Goal: Information Seeking & Learning: Find specific fact

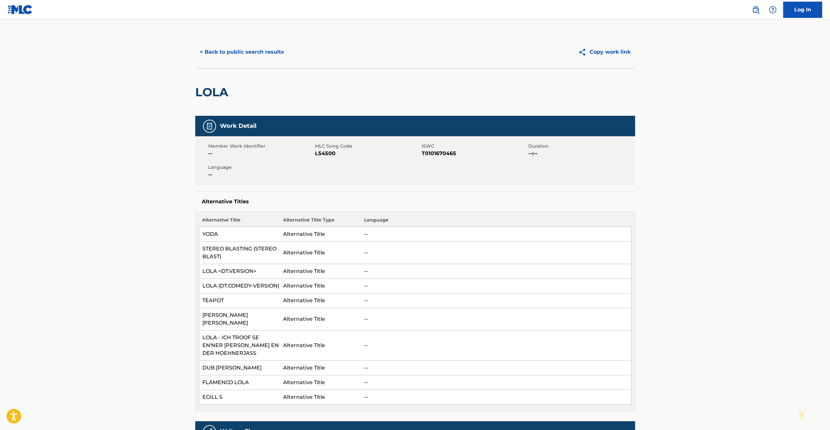
click at [226, 52] on button "< Back to public search results" at bounding box center [241, 52] width 93 height 16
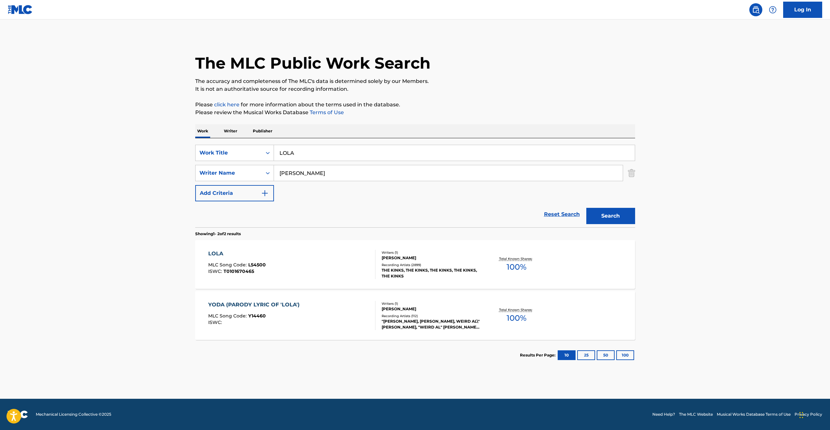
click at [285, 156] on input "LOLA" at bounding box center [454, 153] width 361 height 16
paste input "WILD NIGHTS FROM 'HARMONIUM'"
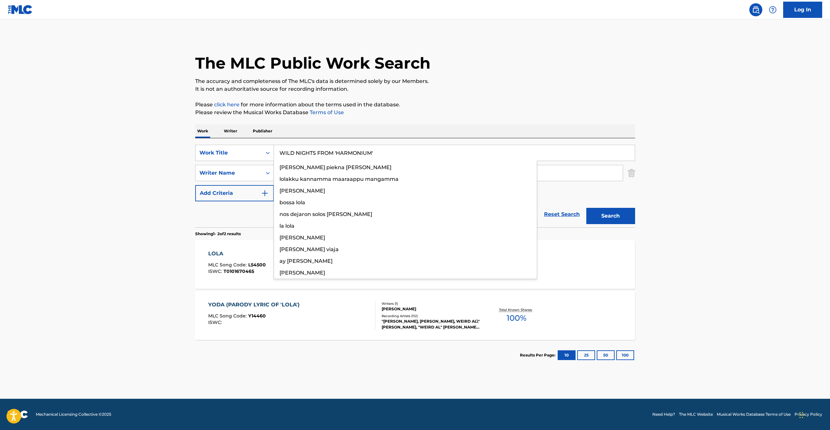
type input "WILD NIGHTS FROM 'HARMONIUM'"
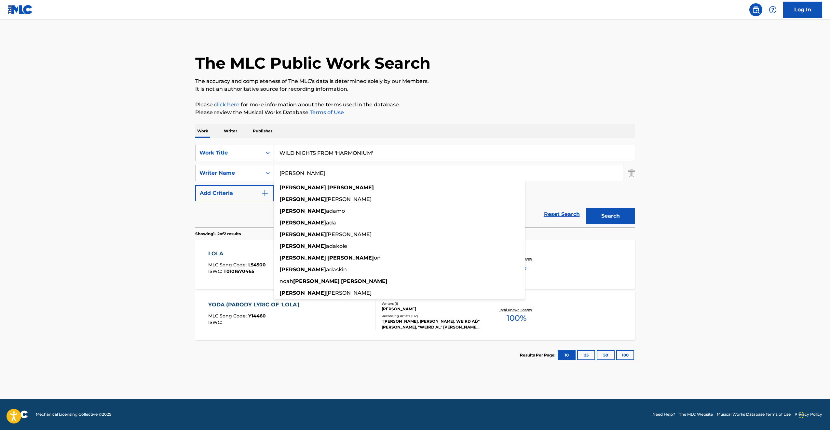
type input "[PERSON_NAME]"
click at [587, 208] on button "Search" at bounding box center [611, 216] width 49 height 16
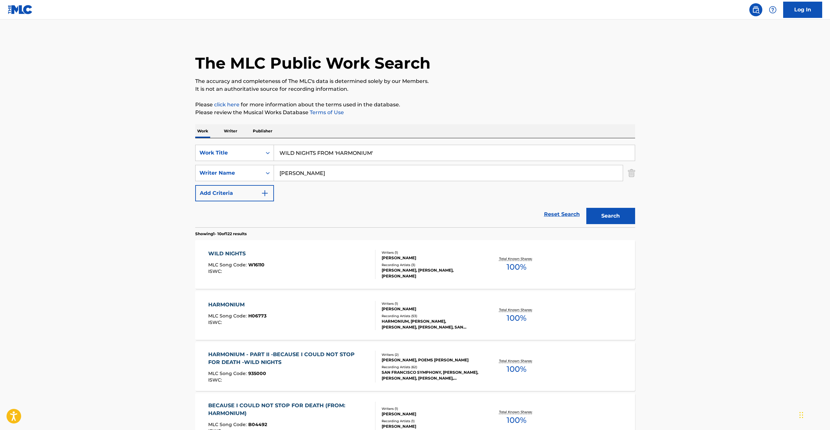
click at [163, 182] on main "The MLC Public Work Search The accuracy and completeness of The MLC's data is d…" at bounding box center [415, 403] width 830 height 766
click at [258, 268] on span "W16110" at bounding box center [256, 265] width 16 height 6
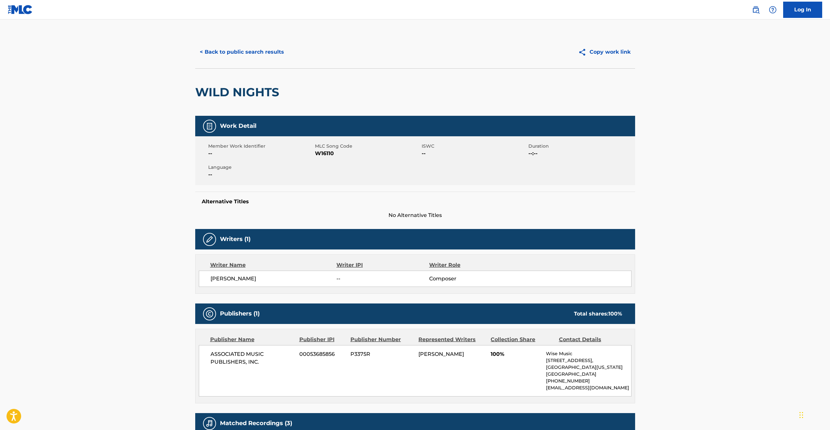
click at [236, 52] on button "< Back to public search results" at bounding box center [241, 52] width 93 height 16
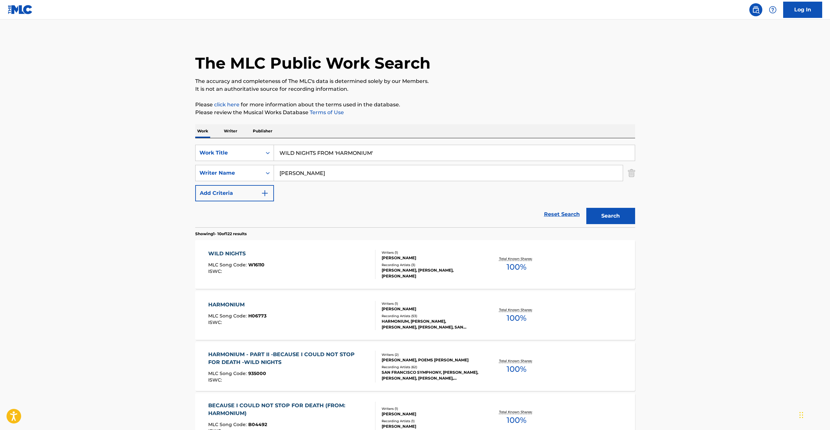
click at [313, 152] on input "WILD NIGHTS FROM 'HARMONIUM'" at bounding box center [454, 153] width 361 height 16
paste input "STILL I RISE"
type input "STILL I RISE"
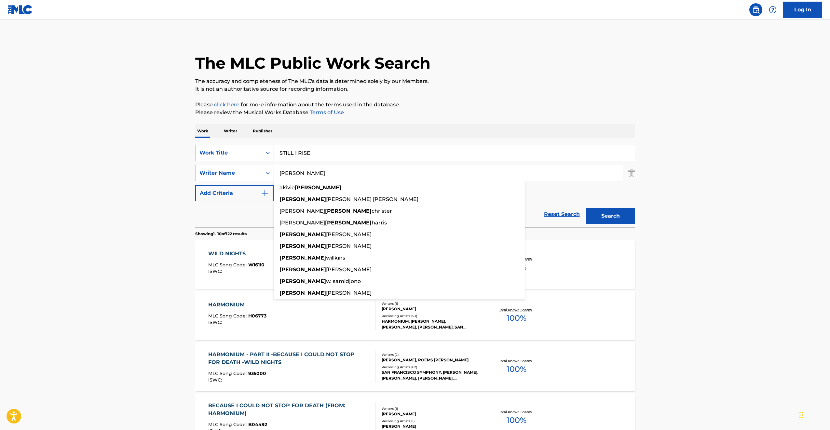
type input "[PERSON_NAME]"
click at [587, 208] on button "Search" at bounding box center [611, 216] width 49 height 16
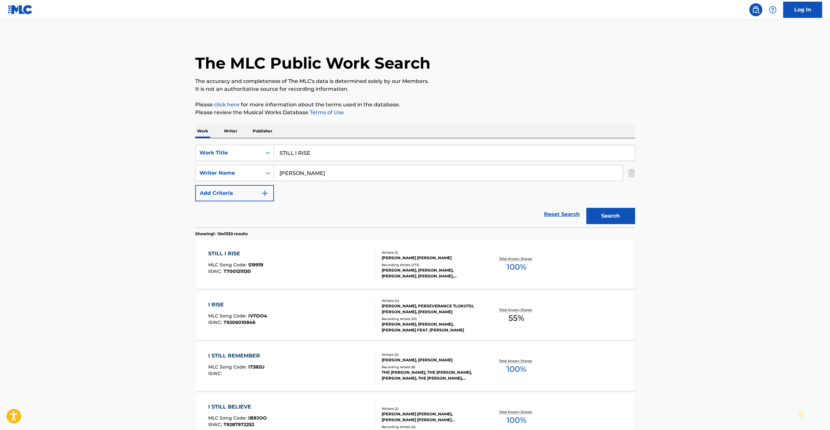
click at [164, 216] on main "The MLC Public Work Search The accuracy and completeness of The MLC's data is d…" at bounding box center [415, 403] width 830 height 766
click at [297, 266] on div "STILL I RISE MLC Song Code : S19919 ISWC : T7001211130" at bounding box center [291, 264] width 167 height 29
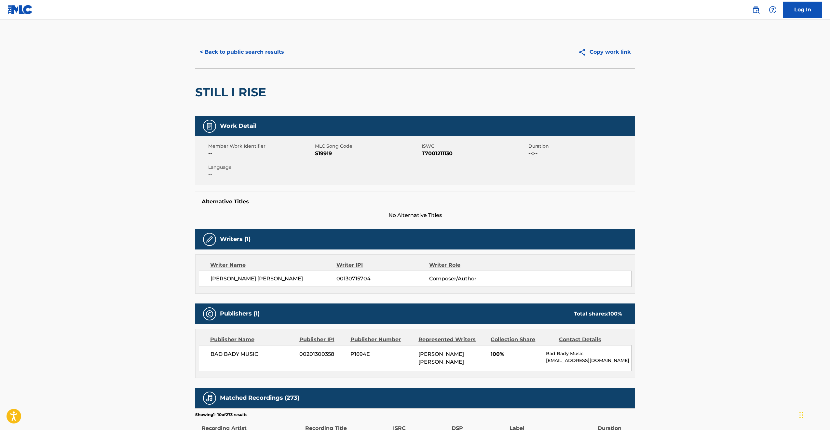
scroll to position [85, 0]
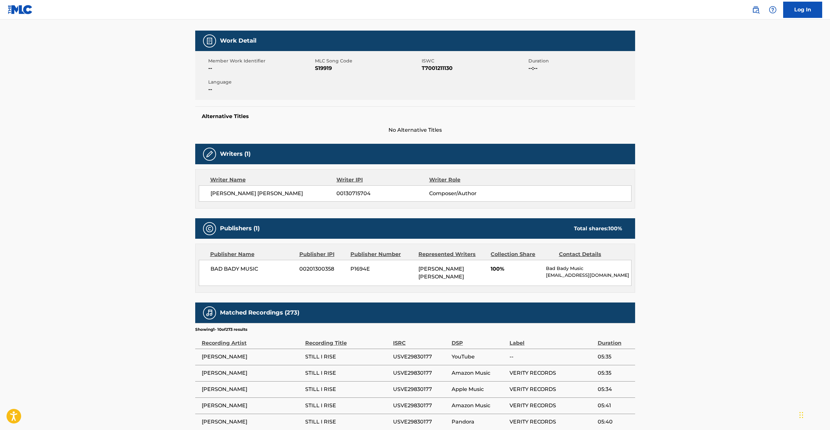
click at [554, 270] on p "Bad Bady Music" at bounding box center [588, 268] width 85 height 7
copy div "Bad Bady Music"
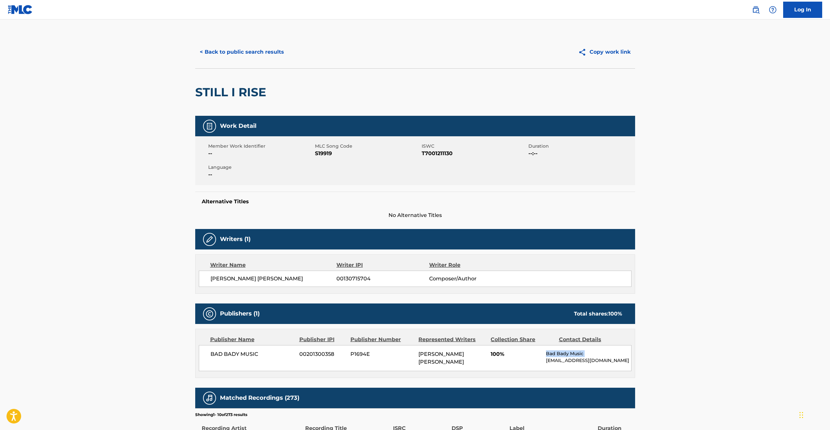
click at [236, 52] on button "< Back to public search results" at bounding box center [241, 52] width 93 height 16
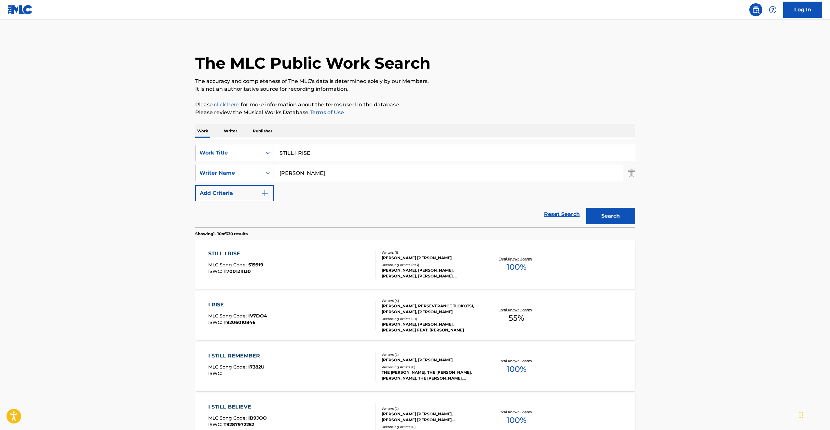
click at [301, 152] on input "STILL I RISE" at bounding box center [454, 153] width 361 height 16
paste input "[DATE] IN [GEOGRAPHIC_DATA]"
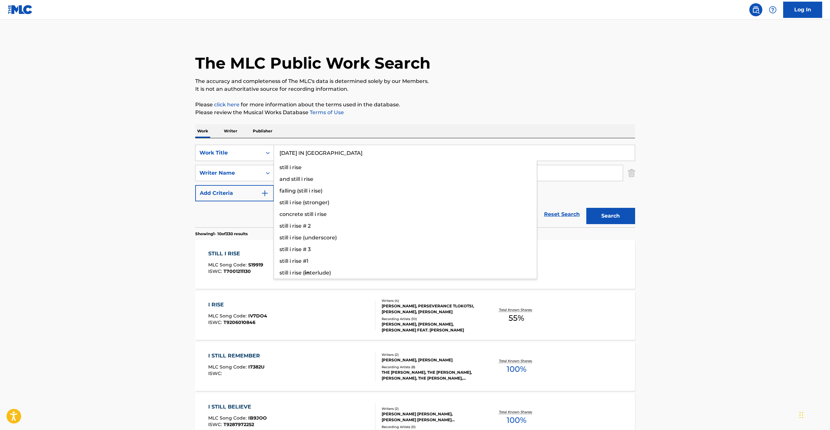
type input "[DATE] IN [GEOGRAPHIC_DATA]"
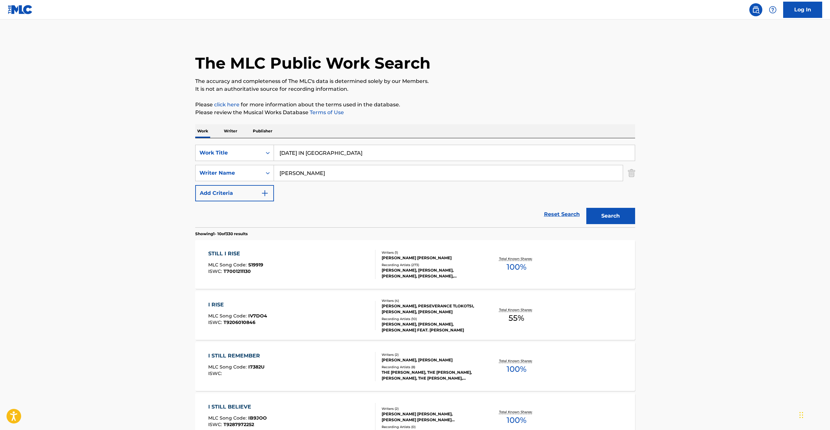
type input "[PERSON_NAME]"
click at [587, 208] on button "Search" at bounding box center [611, 216] width 49 height 16
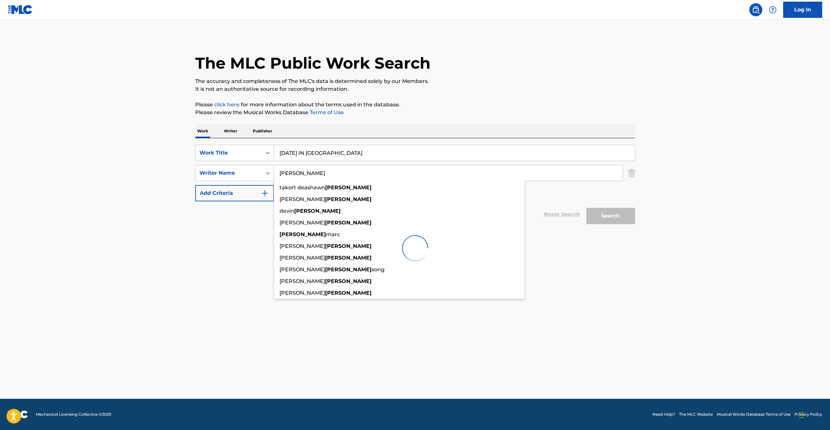
click at [177, 172] on main "The MLC Public Work Search The accuracy and completeness of The MLC's data is d…" at bounding box center [415, 210] width 830 height 380
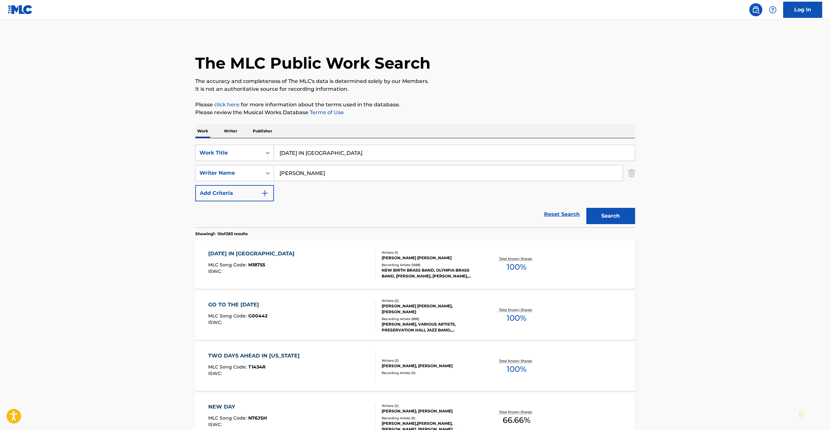
click at [327, 264] on div "[DATE] IN [GEOGRAPHIC_DATA] MLC Song Code : M18755 ISWC :" at bounding box center [291, 264] width 167 height 29
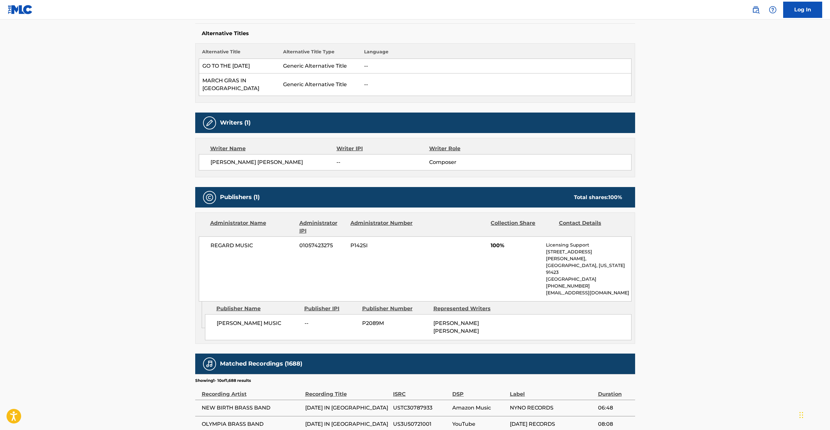
scroll to position [165, 0]
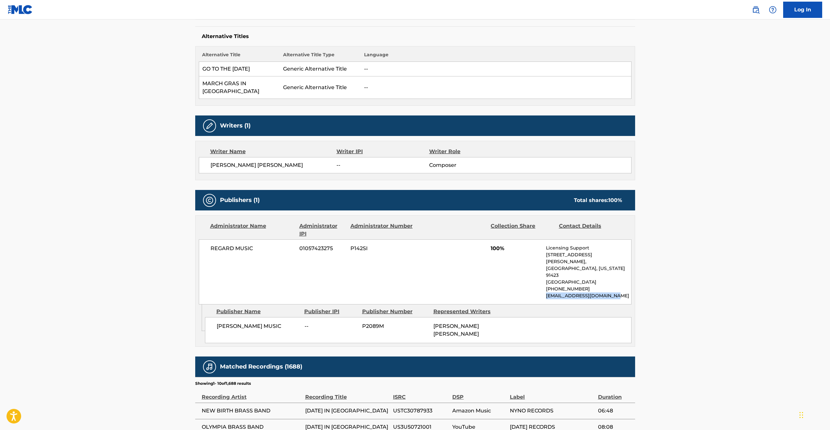
drag, startPoint x: 615, startPoint y: 282, endPoint x: 546, endPoint y: 283, distance: 69.3
click at [546, 293] on p "[EMAIL_ADDRESS][DOMAIN_NAME]" at bounding box center [588, 296] width 85 height 7
copy p "[EMAIL_ADDRESS][DOMAIN_NAME]"
drag, startPoint x: 583, startPoint y: 274, endPoint x: 541, endPoint y: 274, distance: 42.0
click at [541, 274] on div "REGARD MUSIC 01057423275 P142SI 100% Licensing Support [STREET_ADDRESS][PERSON_…" at bounding box center [415, 272] width 433 height 65
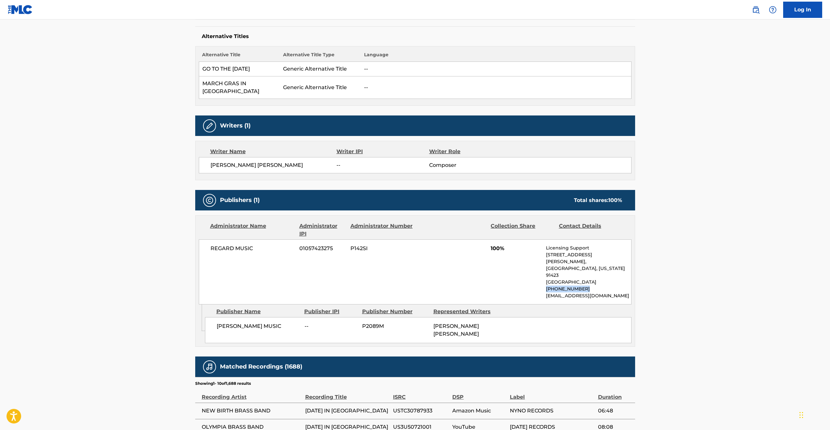
copy p "[PHONE_NUMBER]"
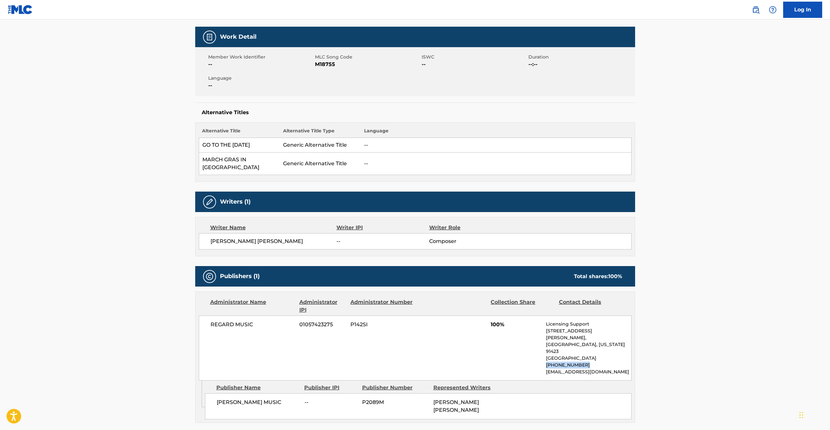
scroll to position [0, 0]
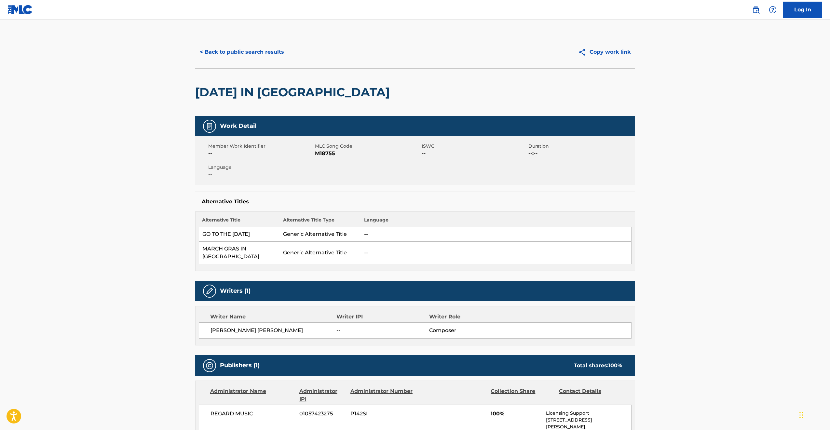
click at [230, 55] on button "< Back to public search results" at bounding box center [241, 52] width 93 height 16
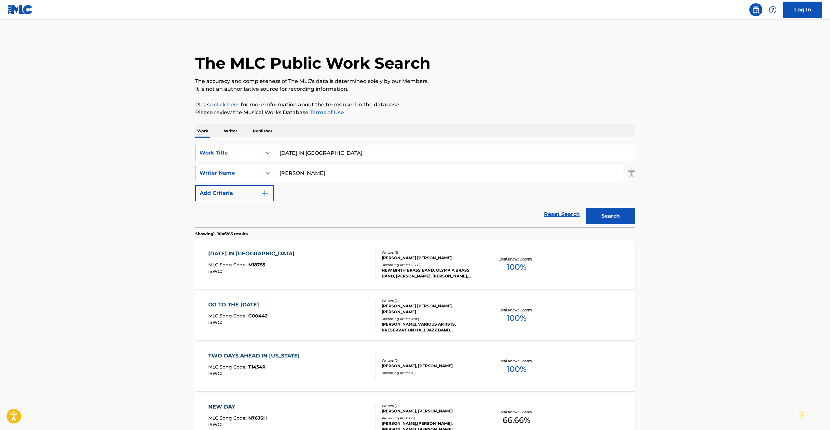
click at [319, 150] on input "[DATE] IN [GEOGRAPHIC_DATA]" at bounding box center [454, 153] width 361 height 16
paste input "DO WHATCHA WANNA"
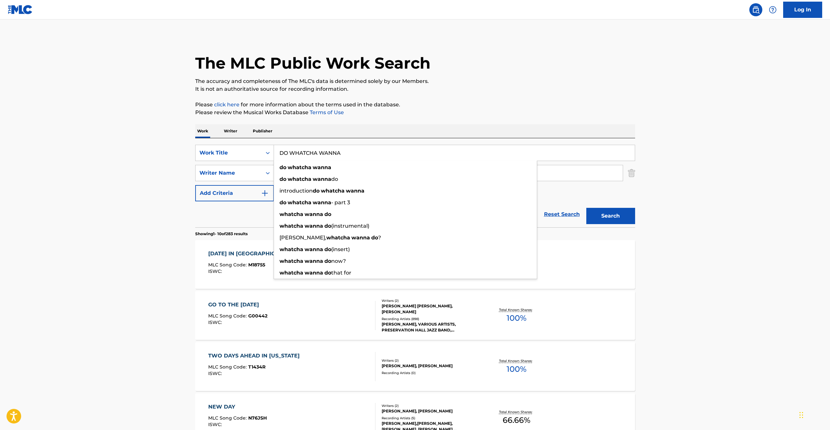
type input "DO WHATCHA WANNA"
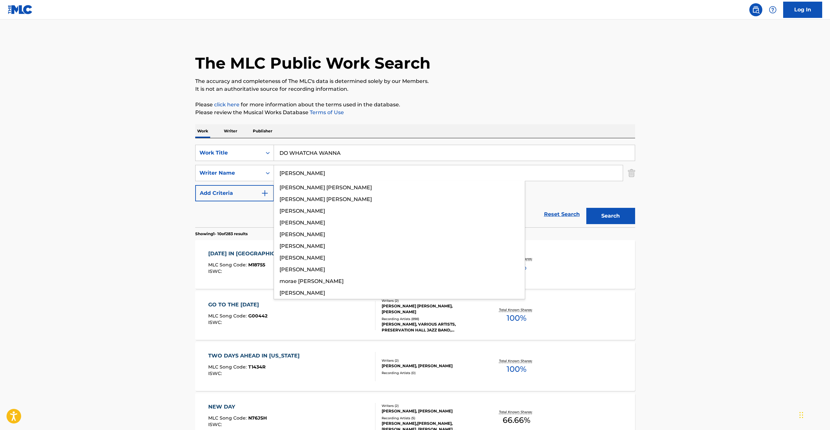
type input "[PERSON_NAME]"
click at [587, 208] on button "Search" at bounding box center [611, 216] width 49 height 16
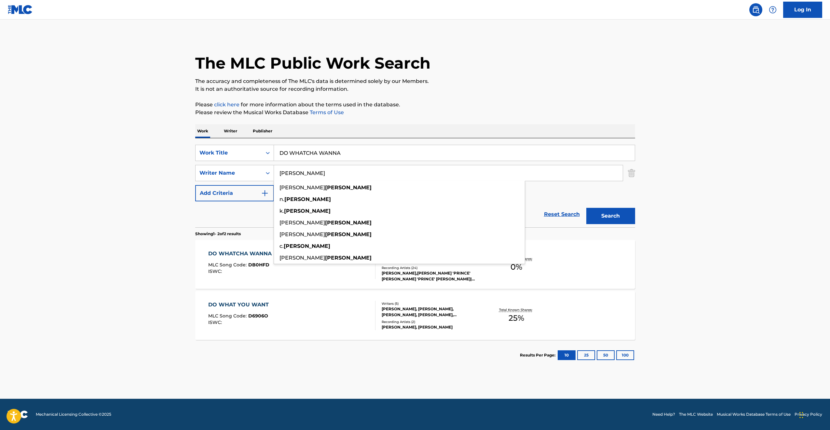
click at [121, 187] on main "The MLC Public Work Search The accuracy and completeness of The MLC's data is d…" at bounding box center [415, 210] width 830 height 380
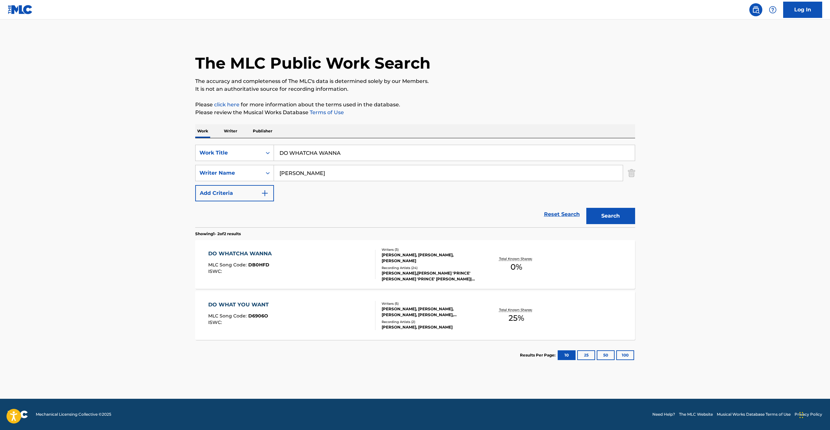
click at [368, 256] on div "DO WHATCHA WANNA MLC Song Code : DB0HFD ISWC :" at bounding box center [291, 264] width 167 height 29
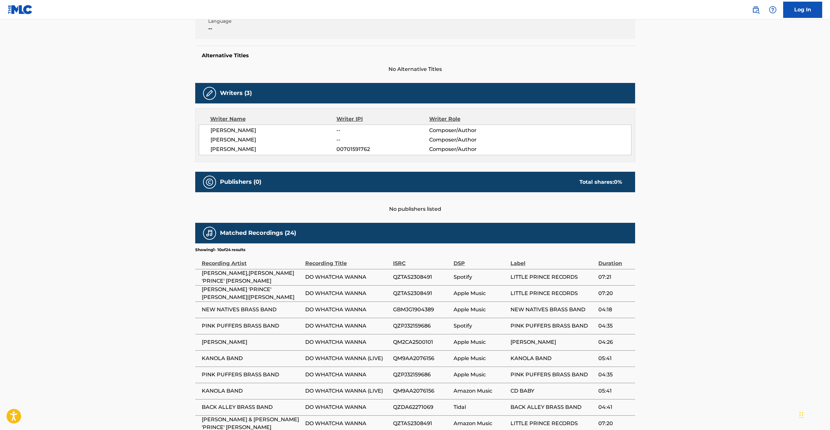
scroll to position [213, 0]
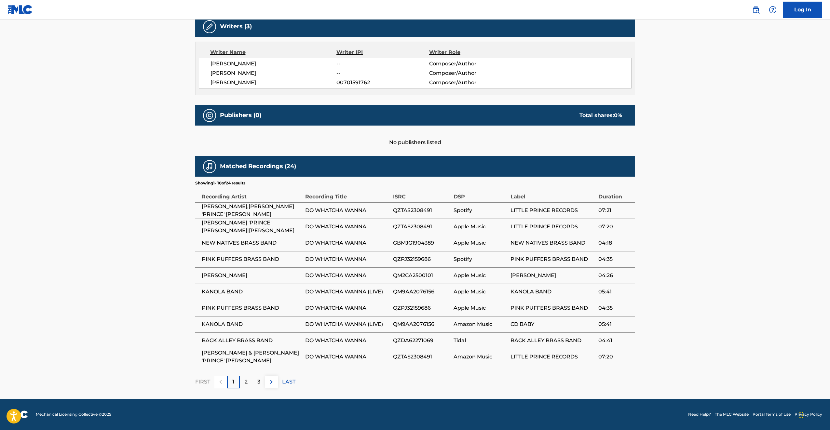
click at [272, 383] on img at bounding box center [272, 382] width 8 height 8
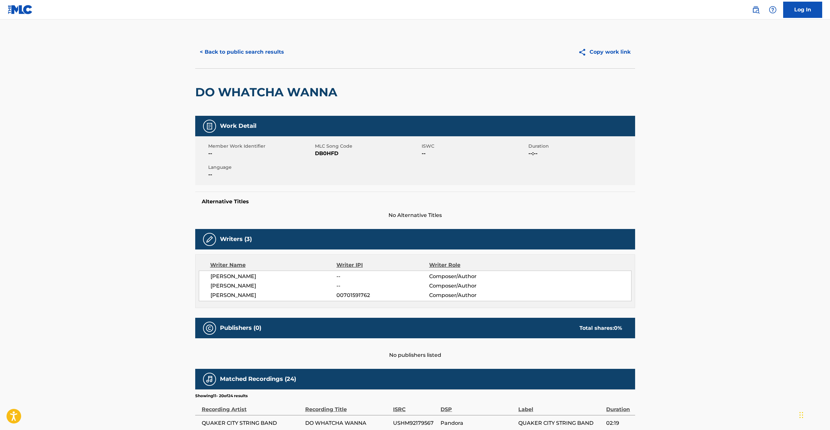
scroll to position [1, 0]
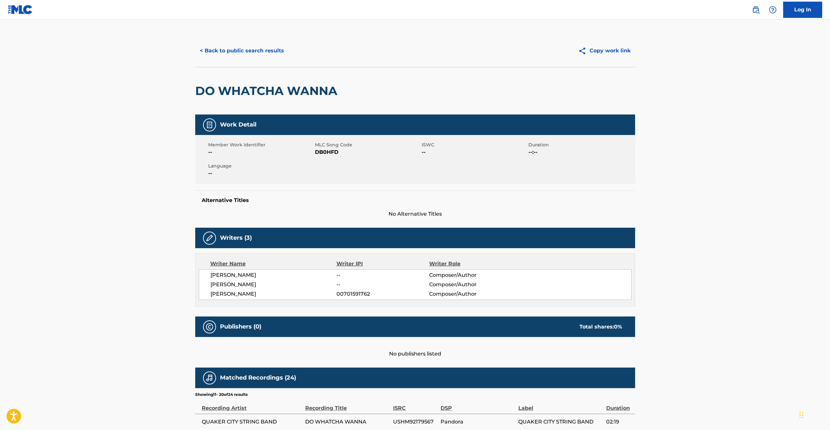
click at [330, 151] on span "DB0HFD" at bounding box center [367, 152] width 105 height 8
copy span "DB0HFD"
click at [224, 274] on span "[PERSON_NAME]" at bounding box center [274, 275] width 126 height 8
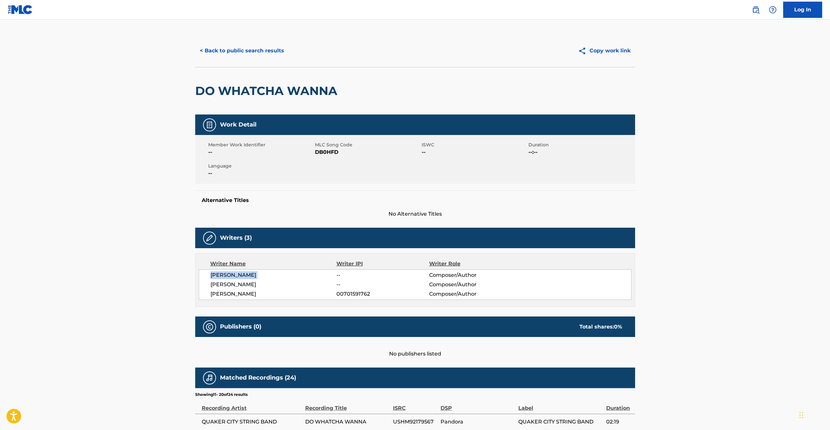
click at [224, 274] on span "[PERSON_NAME]" at bounding box center [274, 275] width 126 height 8
copy div "[PERSON_NAME]"
click at [224, 285] on span "[PERSON_NAME]" at bounding box center [274, 285] width 126 height 8
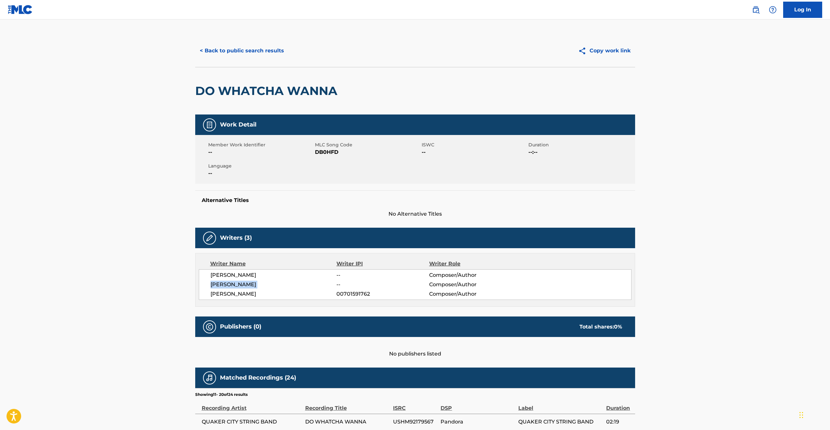
copy div "[PERSON_NAME]"
click at [242, 294] on span "[PERSON_NAME]" at bounding box center [274, 294] width 126 height 8
copy div "[PERSON_NAME]"
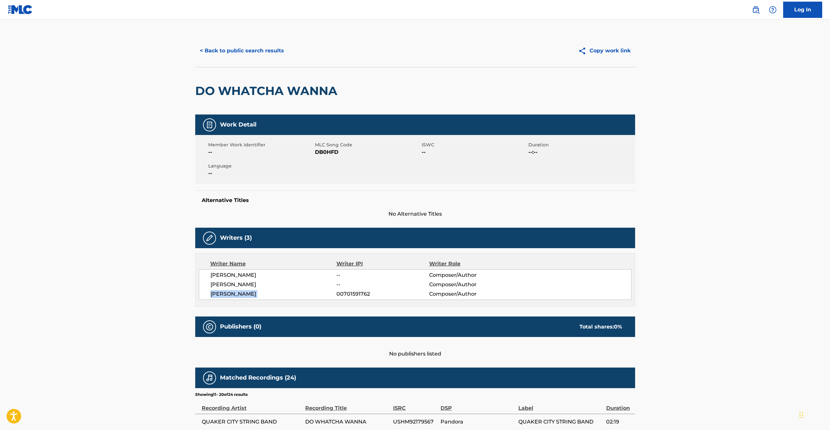
click at [224, 51] on button "< Back to public search results" at bounding box center [241, 51] width 93 height 16
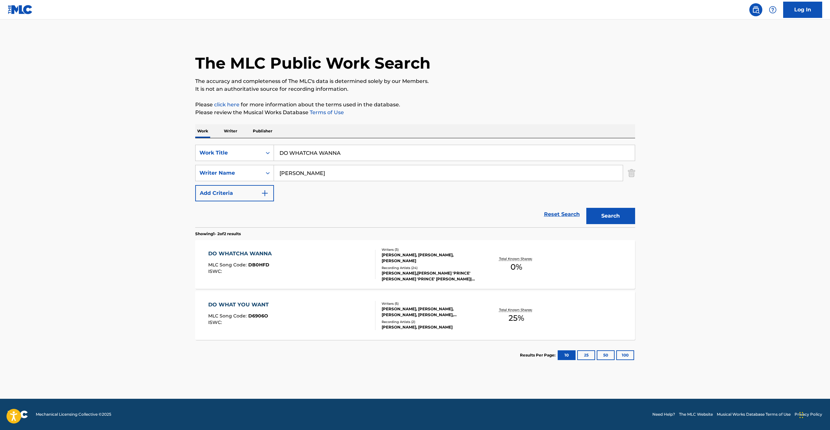
click at [308, 324] on div "DO WHAT YOU WANT MLC Song Code : D6906O ISWC :" at bounding box center [291, 315] width 167 height 29
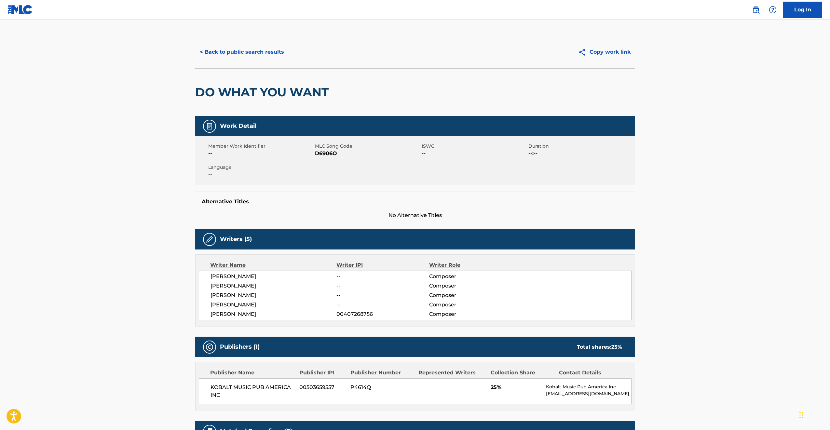
click at [232, 52] on button "< Back to public search results" at bounding box center [241, 52] width 93 height 16
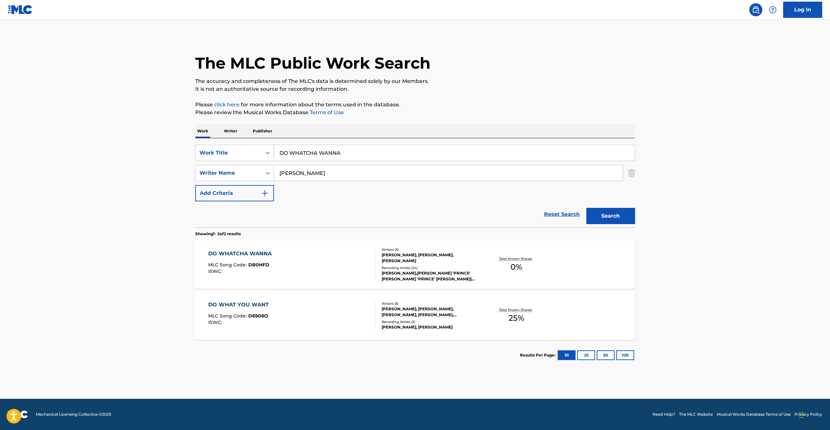
click at [318, 154] on input "DO WHATCHA WANNA" at bounding box center [454, 153] width 361 height 16
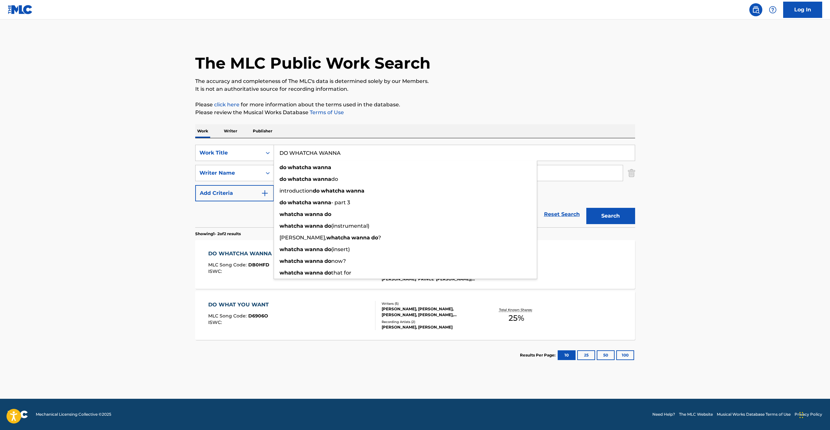
click at [112, 227] on main "The MLC Public Work Search The accuracy and completeness of The MLC's data is d…" at bounding box center [415, 210] width 830 height 380
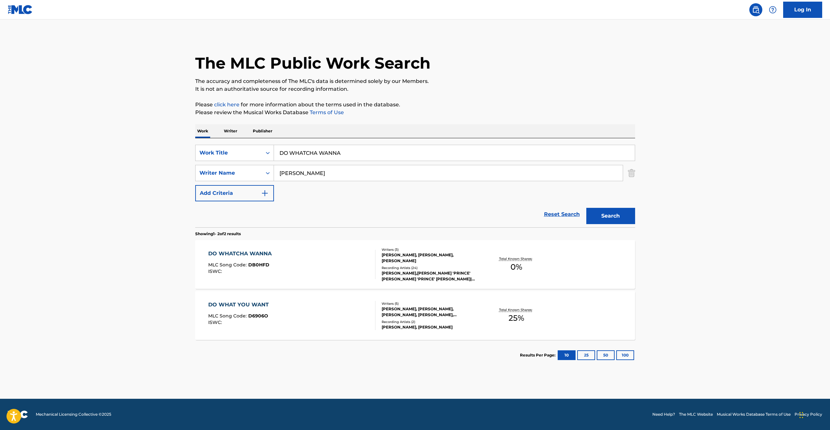
click at [317, 152] on input "DO WHATCHA WANNA" at bounding box center [454, 153] width 361 height 16
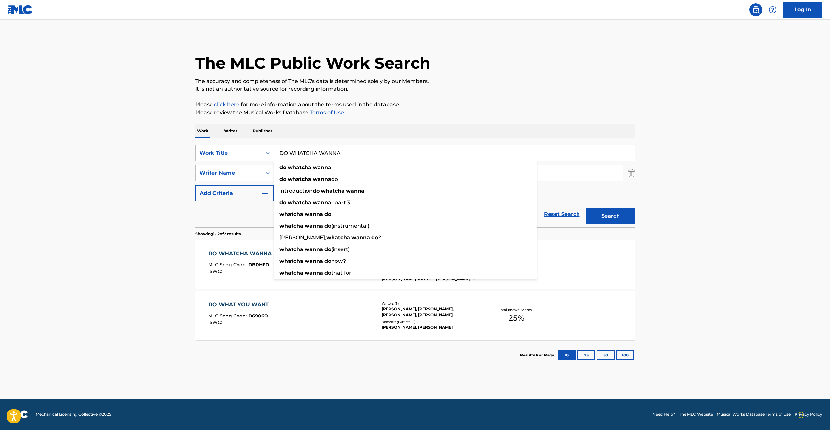
click at [317, 152] on input "DO WHATCHA WANNA" at bounding box center [454, 153] width 361 height 16
